Goal: Task Accomplishment & Management: Manage account settings

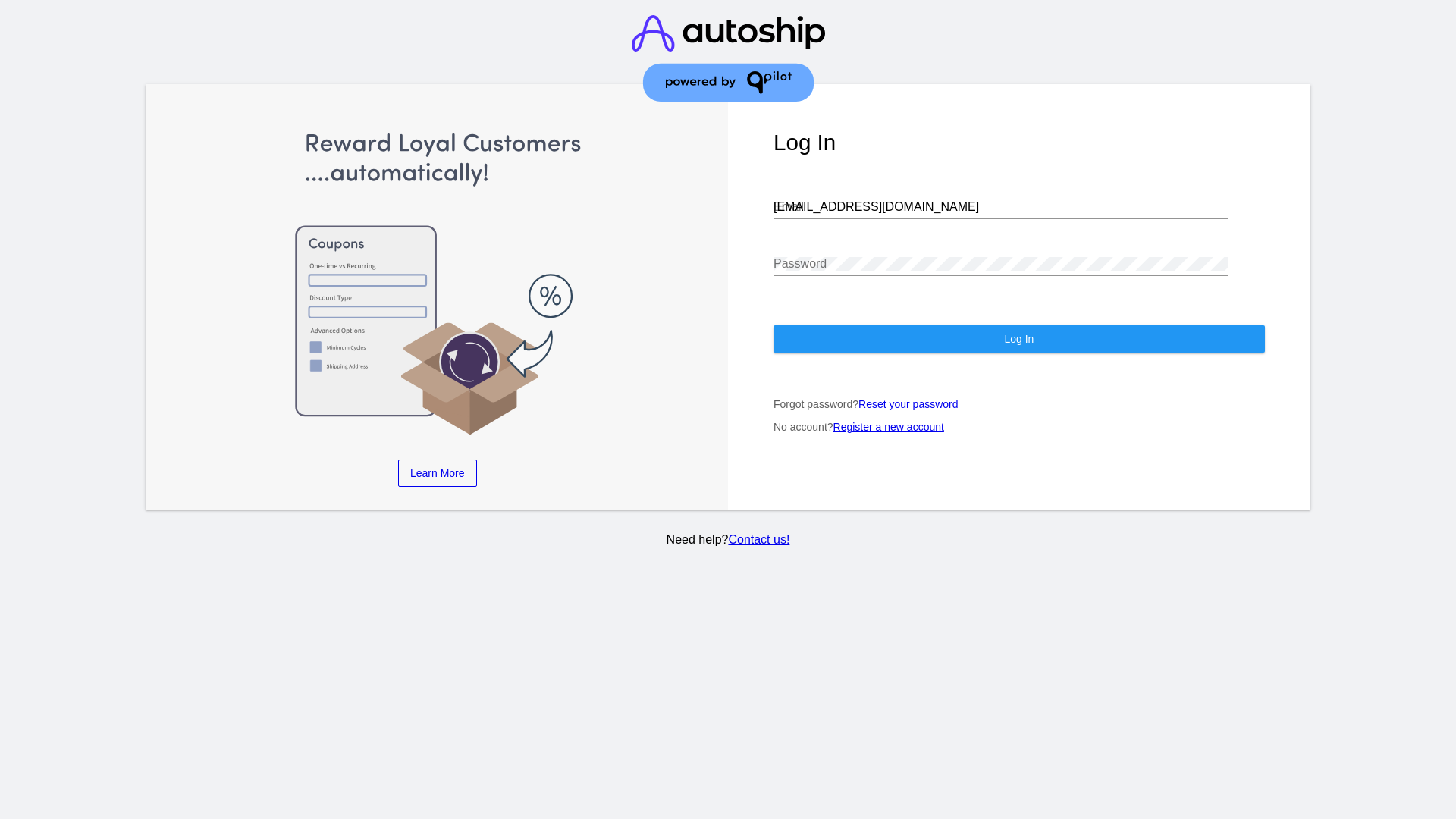
type input "[EMAIL_ADDRESS][DOMAIN_NAME]"
click at [1018, 339] on span "Log In" at bounding box center [1019, 339] width 30 height 12
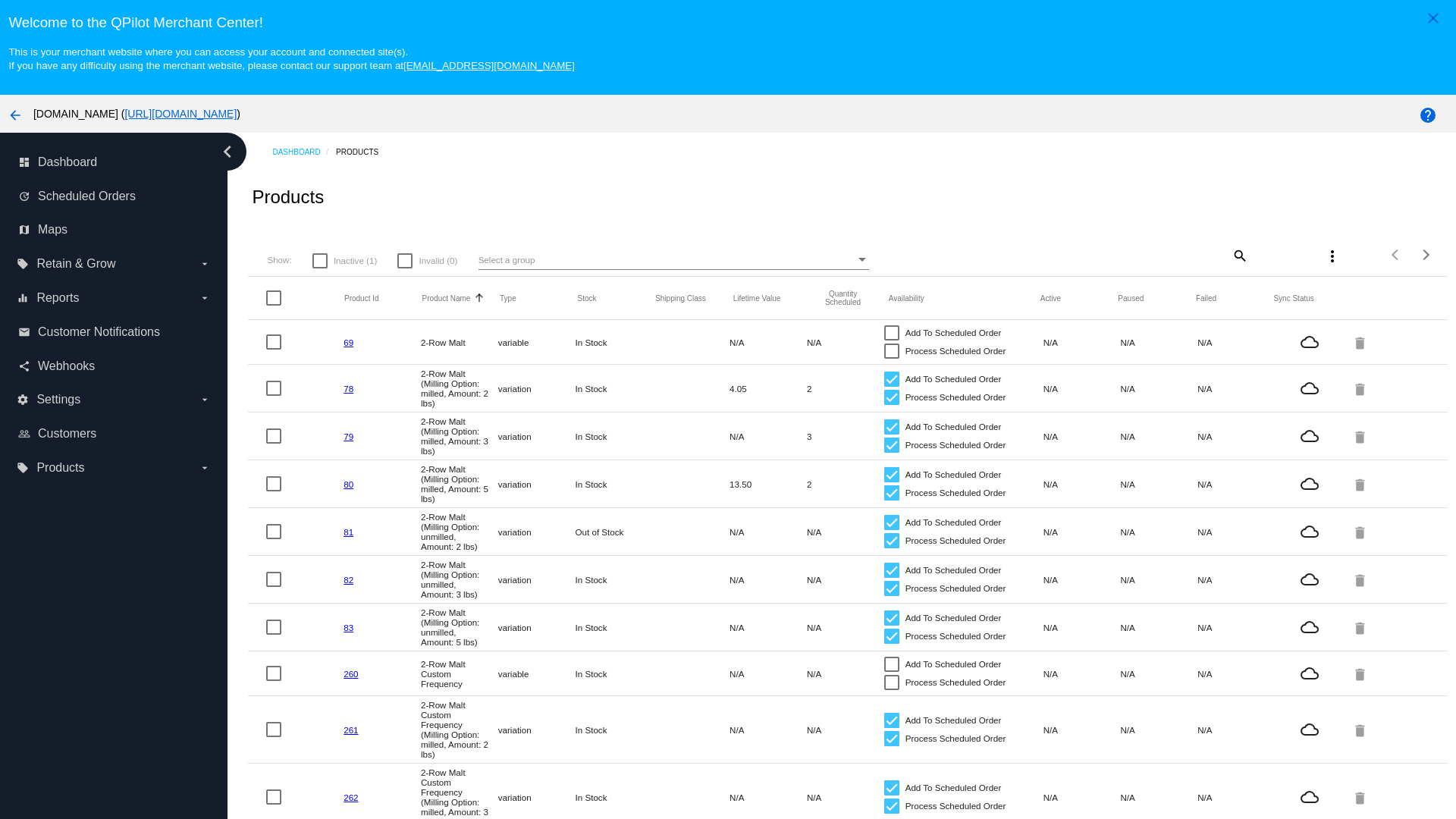
click at [345, 260] on span "Inactive (1)" at bounding box center [356, 261] width 43 height 18
click at [320, 269] on input "Inactive (1)" at bounding box center [319, 269] width 1 height 1
checkbox input "true"
click at [1231, 255] on mat-icon "search" at bounding box center [1240, 255] width 18 height 23
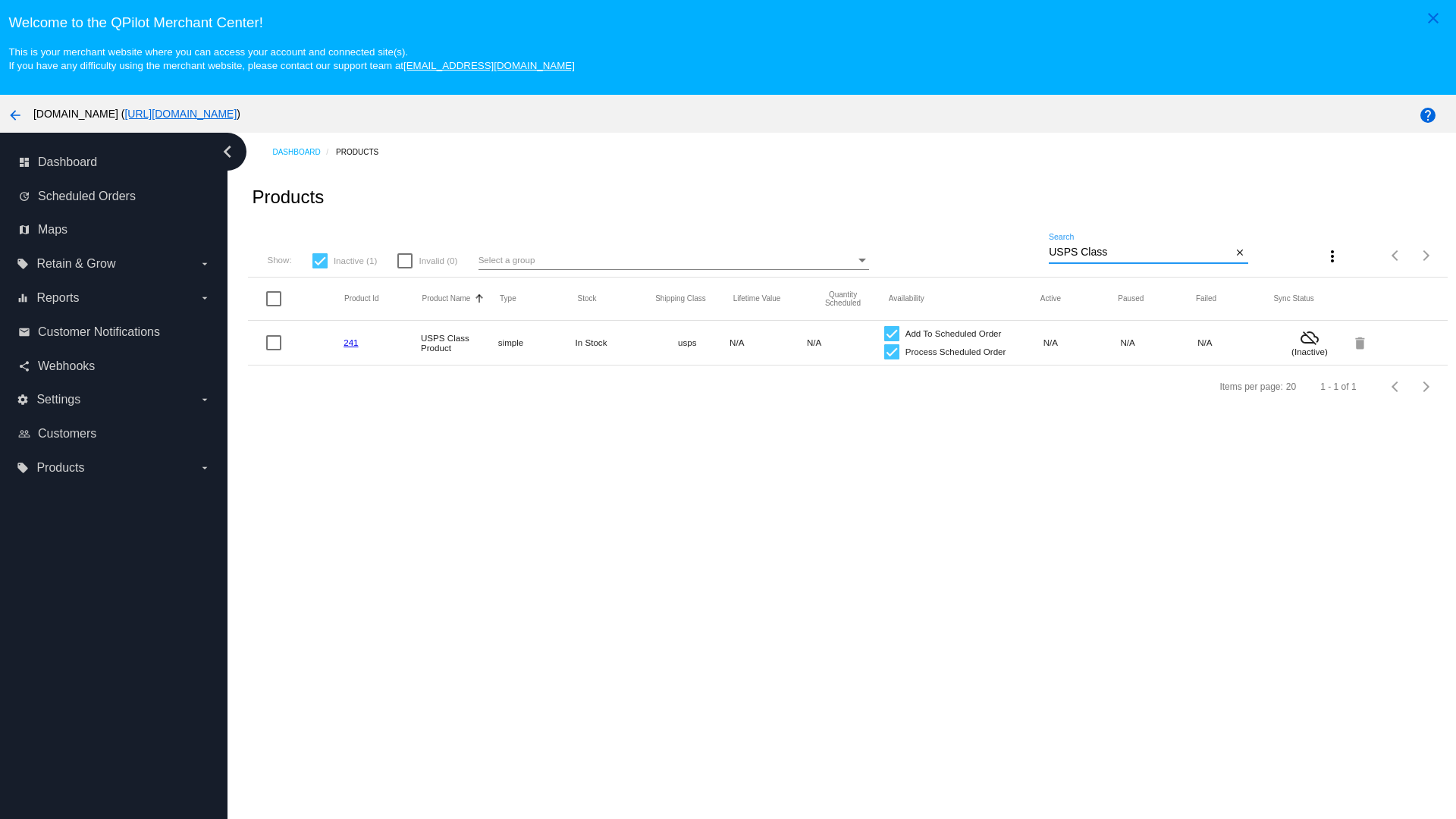
type input "USPS Class"
click at [884, 351] on div at bounding box center [892, 352] width 15 height 15
click at [891, 360] on input "Process Scheduled Order" at bounding box center [891, 360] width 1 height 1
checkbox input "false"
click at [884, 333] on div at bounding box center [892, 334] width 15 height 15
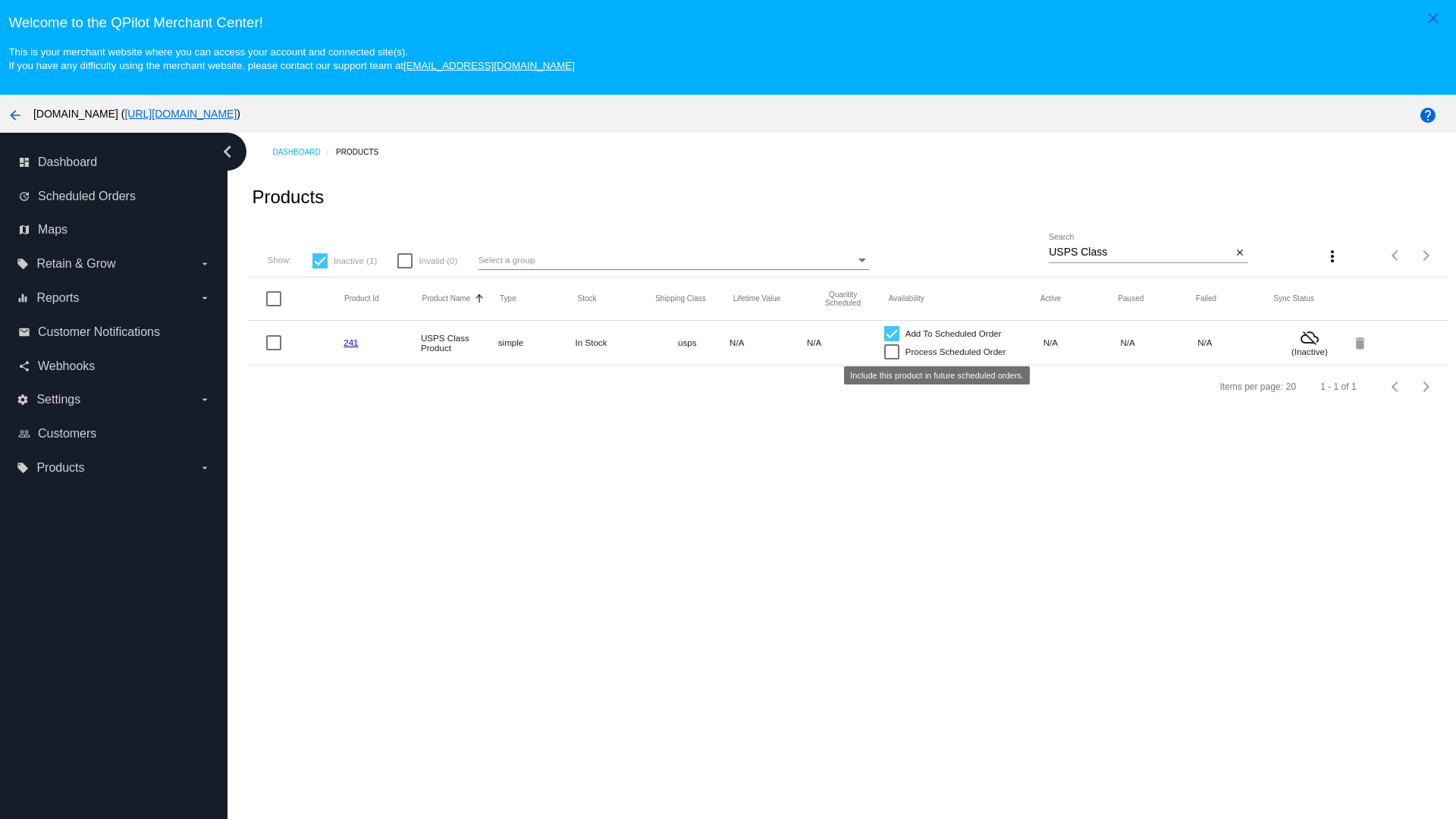
click at [891, 342] on input "Add To Scheduled Order" at bounding box center [891, 342] width 1 height 1
checkbox input "false"
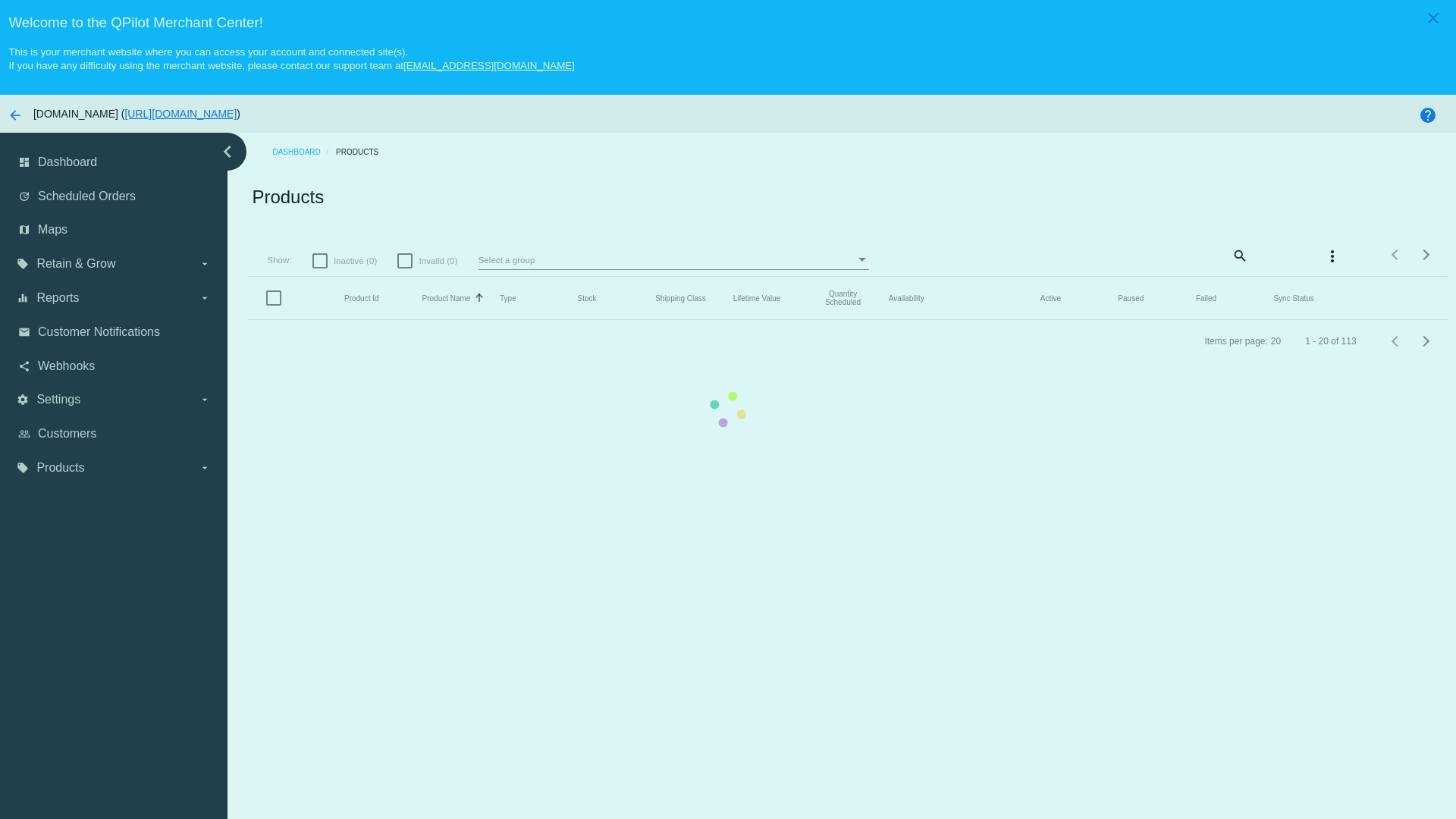
click at [1231, 255] on mat-icon "search" at bounding box center [1240, 255] width 18 height 23
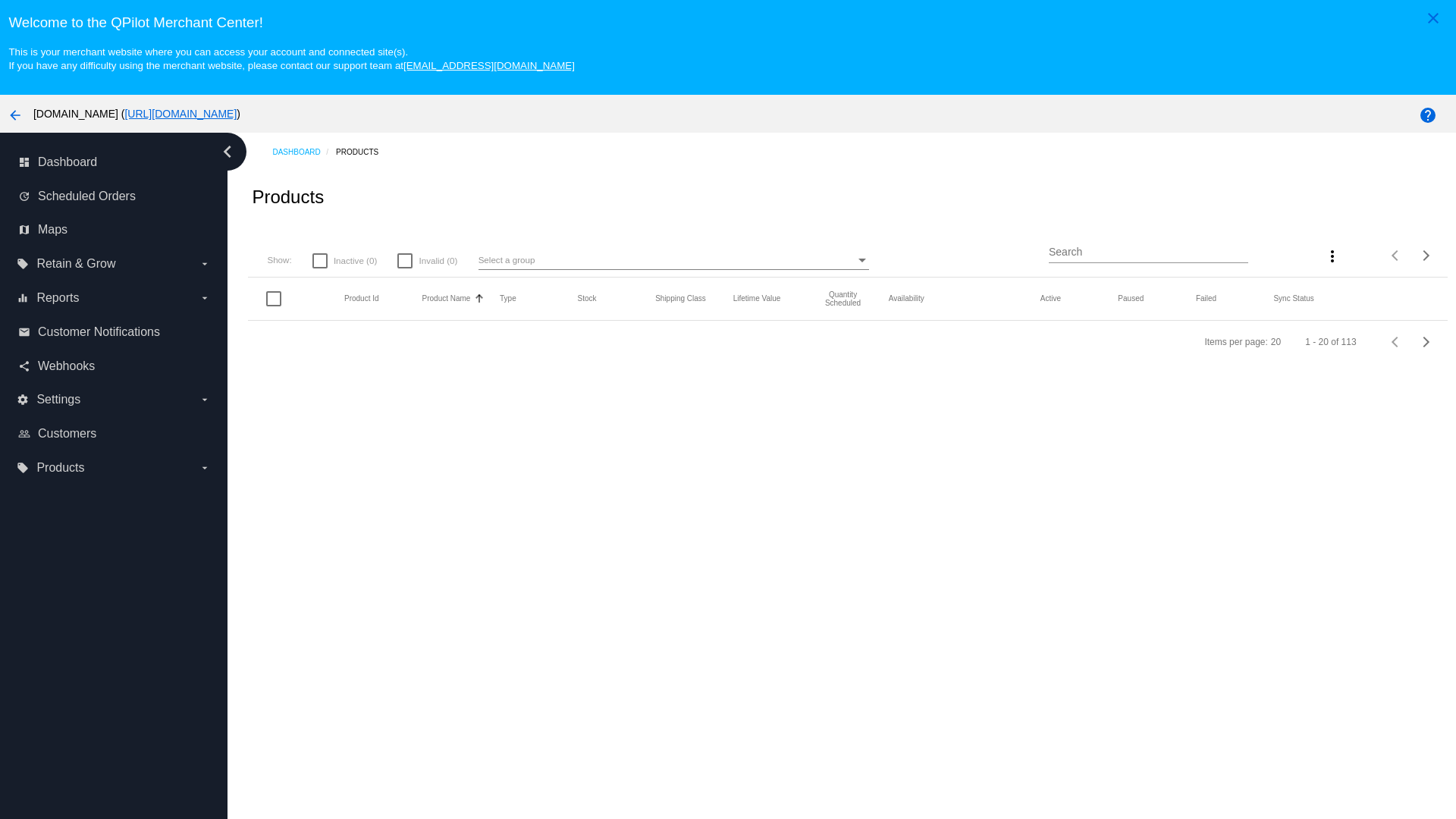
type input "USPS Class"
